Goal: Transaction & Acquisition: Subscribe to service/newsletter

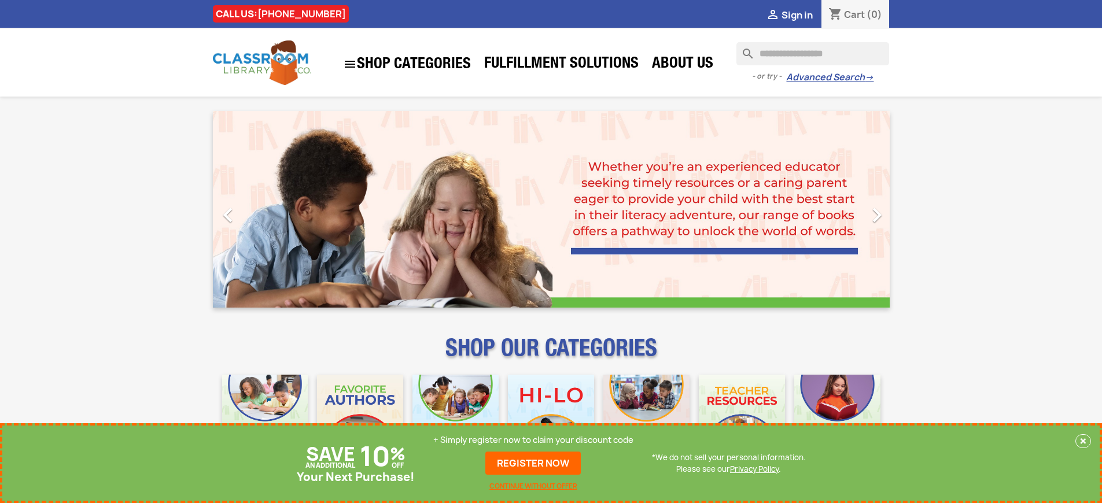
click at [533, 440] on p "+ Simply register now to claim your discount code" at bounding box center [533, 441] width 200 height 12
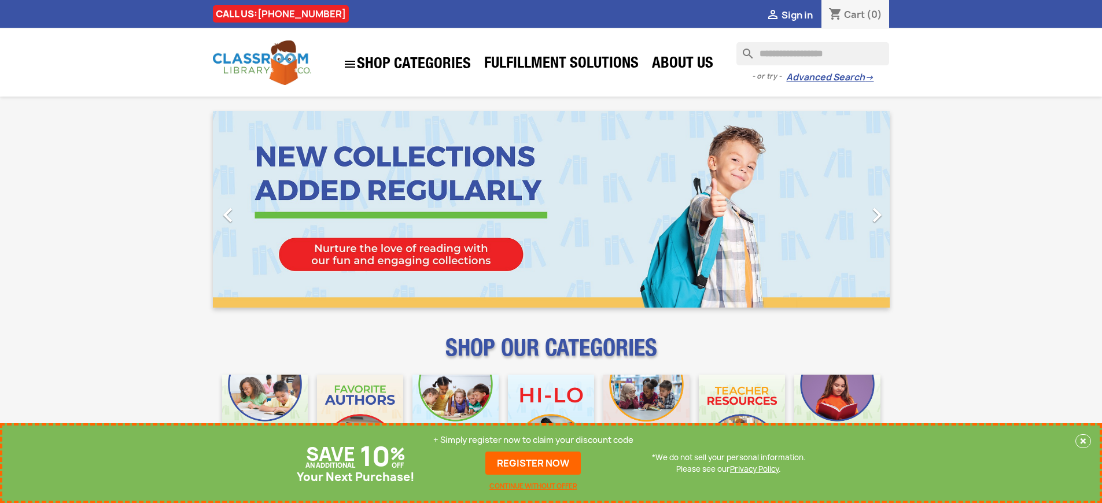
click at [533, 440] on p "+ Simply register now to claim your discount code" at bounding box center [533, 441] width 200 height 12
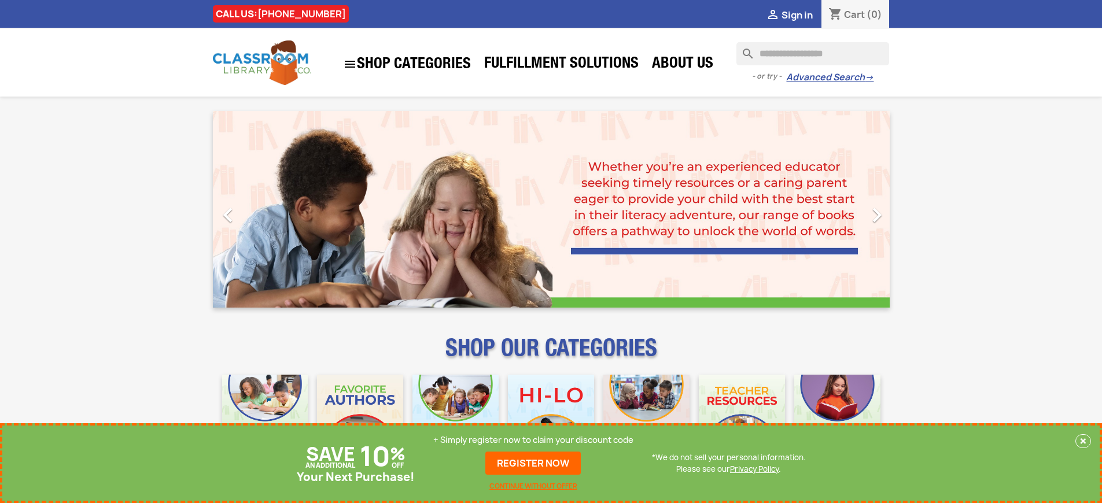
click at [533, 440] on p "+ Simply register now to claim your discount code" at bounding box center [533, 441] width 200 height 12
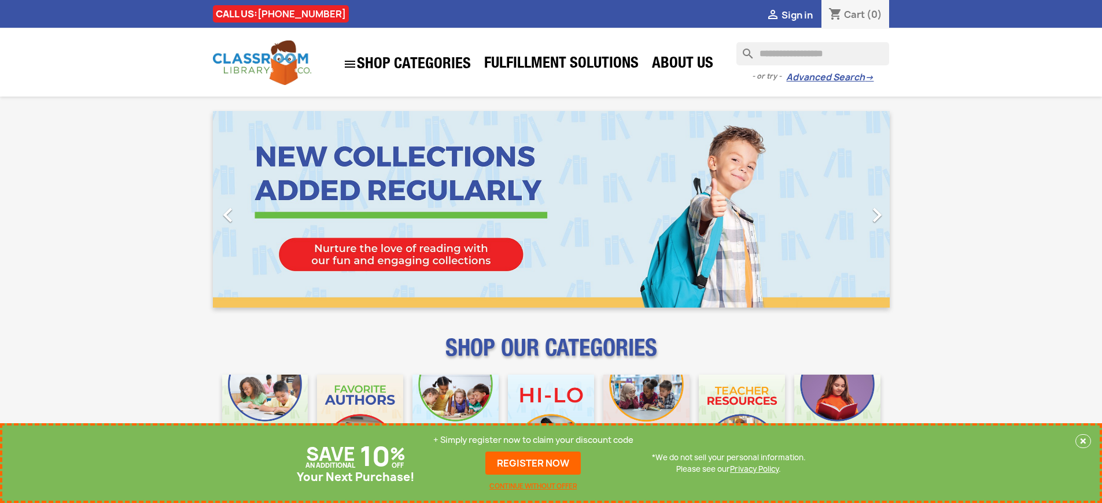
click at [533, 440] on p "+ Simply register now to claim your discount code" at bounding box center [533, 441] width 200 height 12
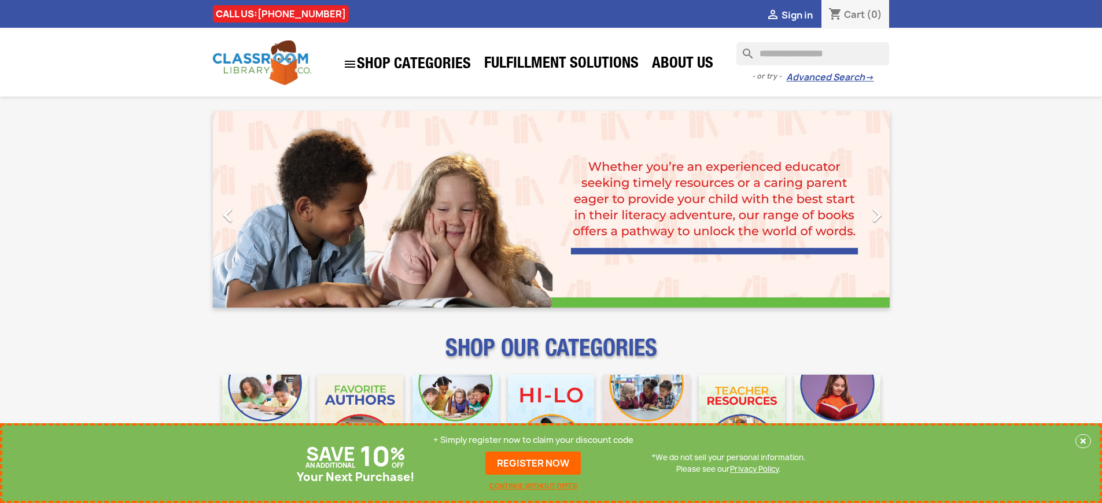
click at [533, 440] on p "+ Simply register now to claim your discount code" at bounding box center [533, 441] width 200 height 12
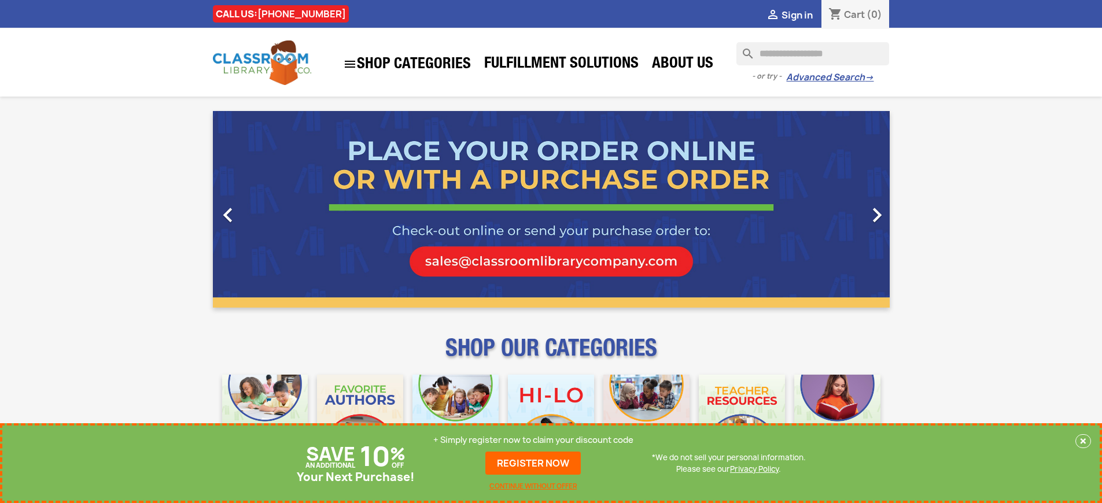
click at [533, 440] on p "+ Simply register now to claim your discount code" at bounding box center [533, 441] width 200 height 12
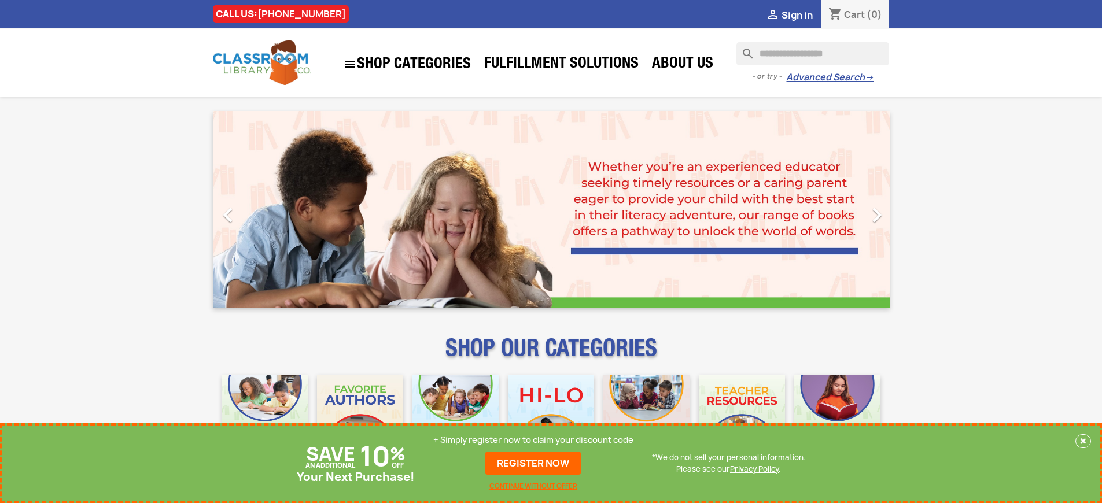
click at [533, 440] on p "+ Simply register now to claim your discount code" at bounding box center [533, 441] width 200 height 12
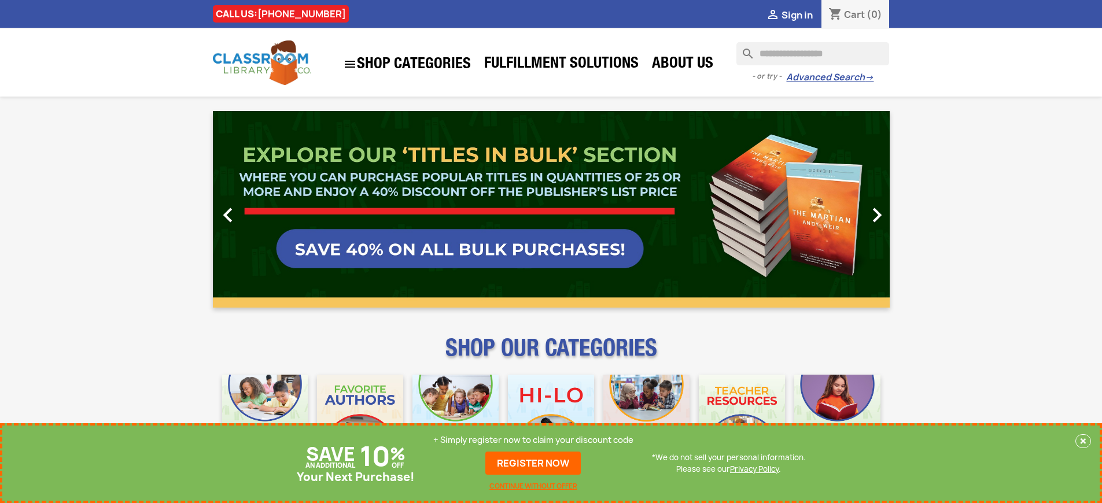
click at [533, 440] on p "+ Simply register now to claim your discount code" at bounding box center [533, 441] width 200 height 12
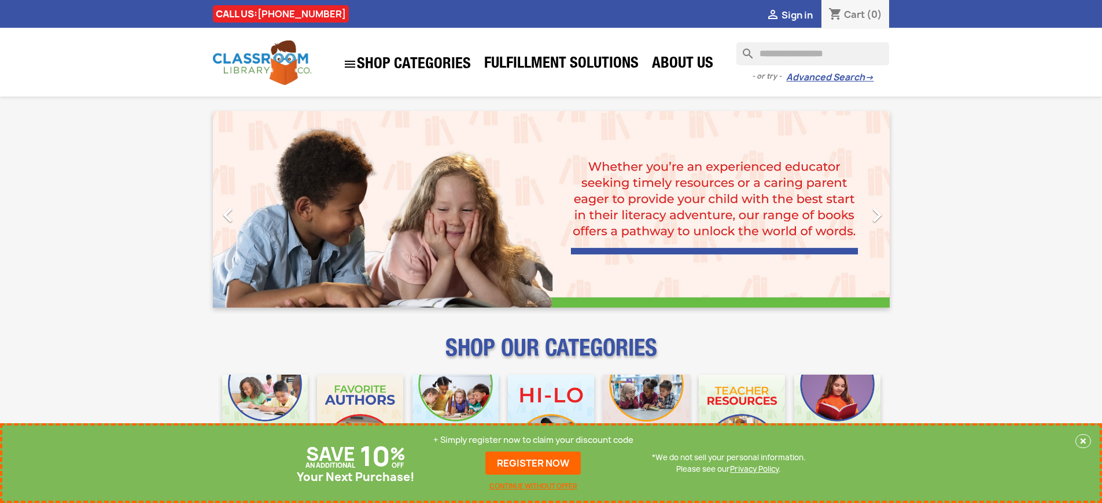
click at [533, 440] on p "+ Simply register now to claim your discount code" at bounding box center [533, 441] width 200 height 12
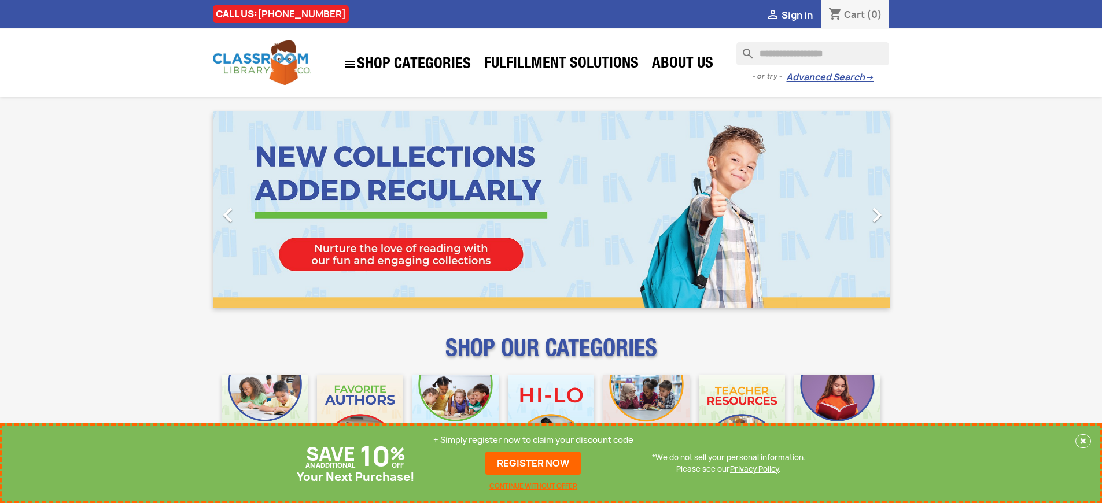
click at [533, 440] on p "+ Simply register now to claim your discount code" at bounding box center [533, 441] width 200 height 12
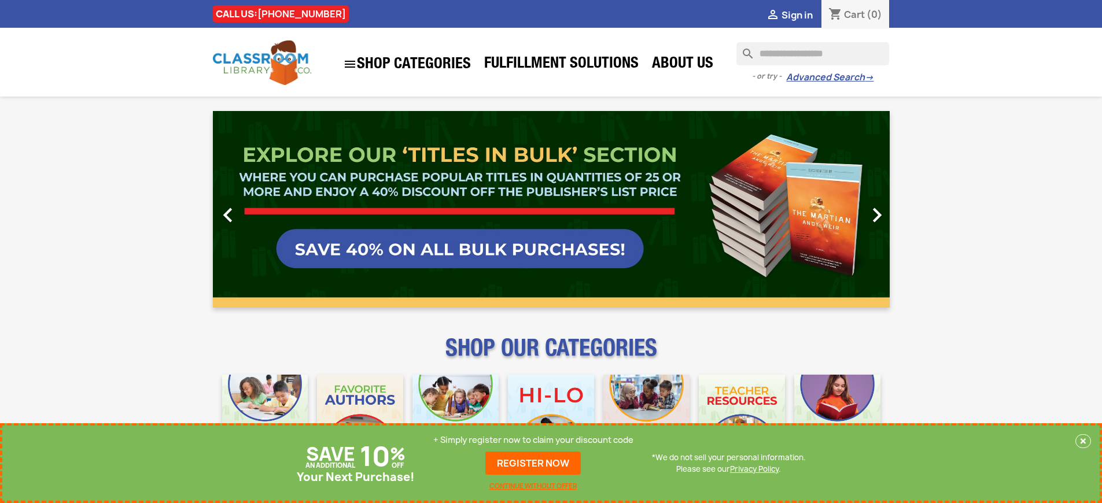
click at [533, 440] on p "+ Simply register now to claim your discount code" at bounding box center [533, 441] width 200 height 12
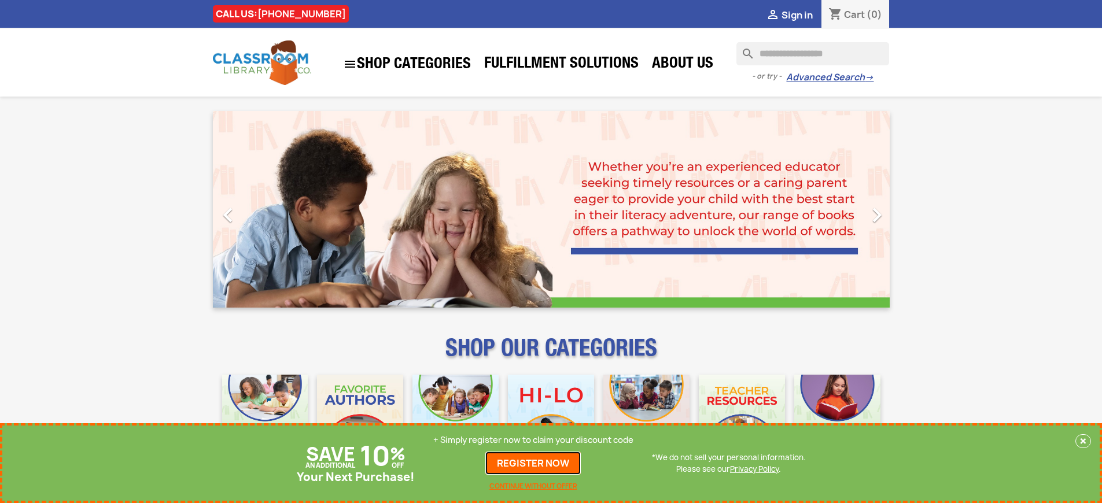
click at [533, 463] on link "REGISTER NOW" at bounding box center [532, 463] width 95 height 23
click at [533, 440] on p "+ Simply register now to claim your discount code" at bounding box center [533, 441] width 200 height 12
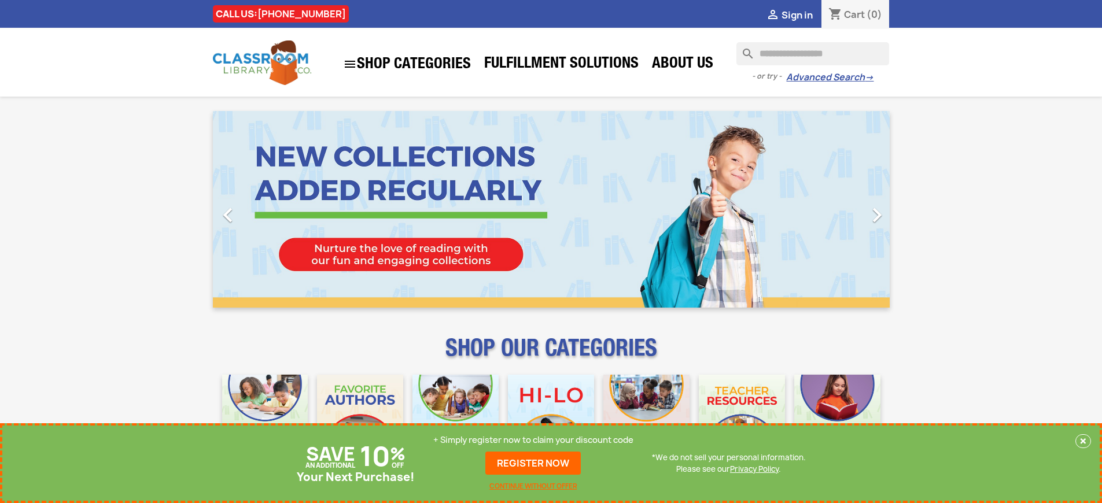
click at [533, 440] on p "+ Simply register now to claim your discount code" at bounding box center [533, 441] width 200 height 12
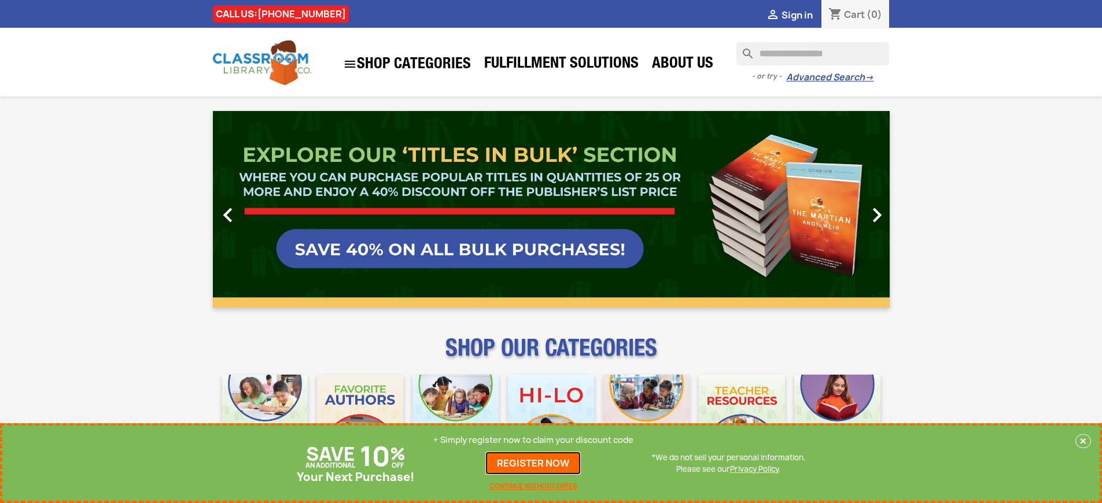
click at [533, 463] on link "REGISTER NOW" at bounding box center [532, 463] width 95 height 23
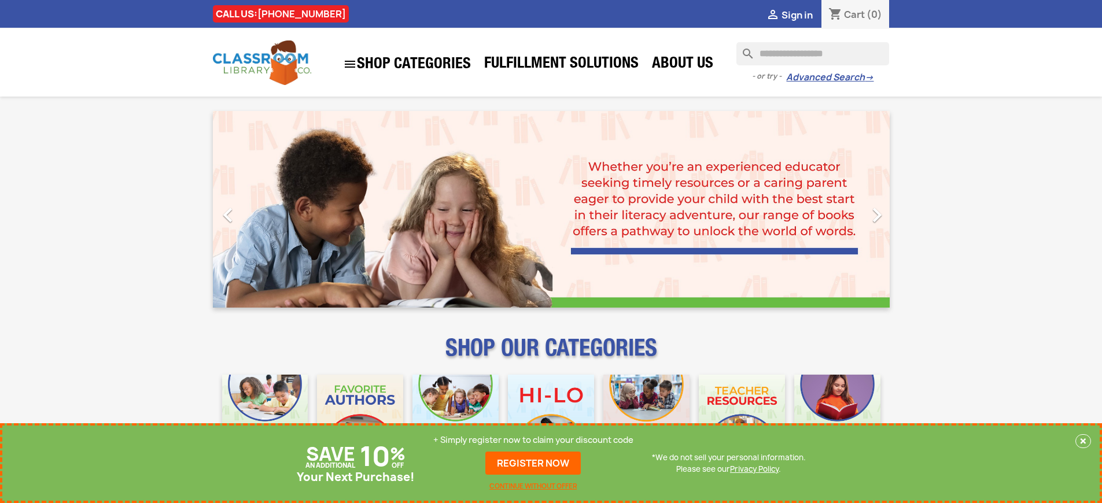
click at [533, 440] on p "+ Simply register now to claim your discount code" at bounding box center [533, 441] width 200 height 12
click at [533, 463] on link "REGISTER NOW" at bounding box center [532, 463] width 95 height 23
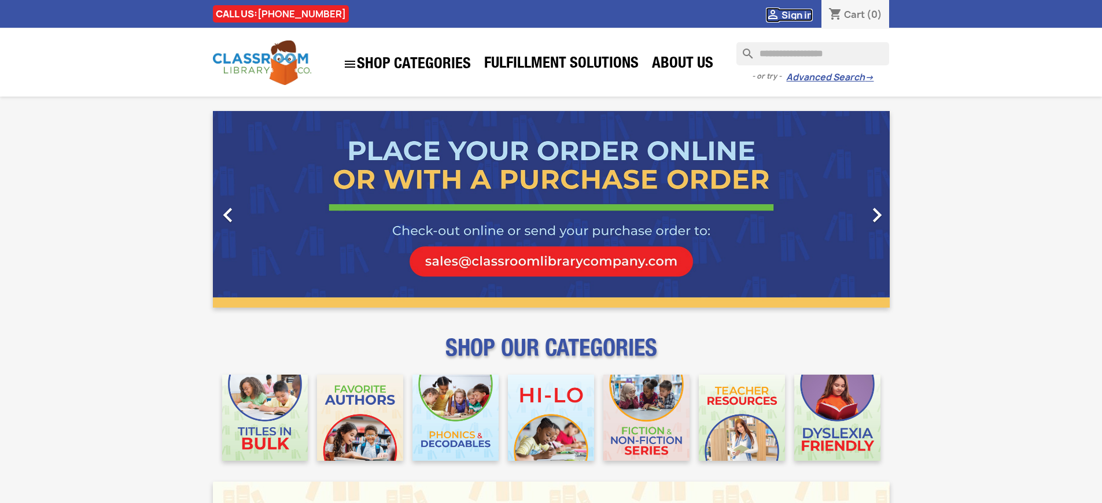
click at [797, 14] on span "Sign in" at bounding box center [797, 15] width 31 height 13
